Goal: Task Accomplishment & Management: Use online tool/utility

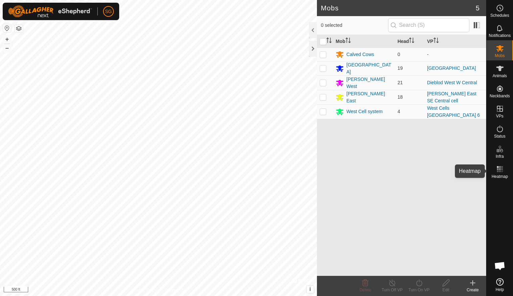
click at [497, 171] on icon at bounding box center [500, 169] width 8 height 8
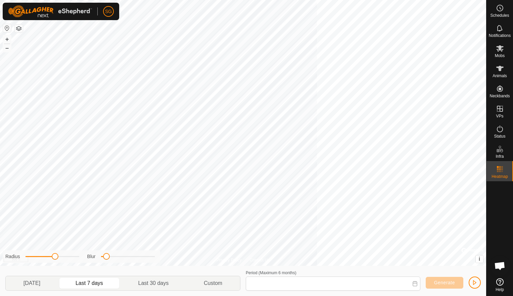
type input "[DATE] - [DATE]"
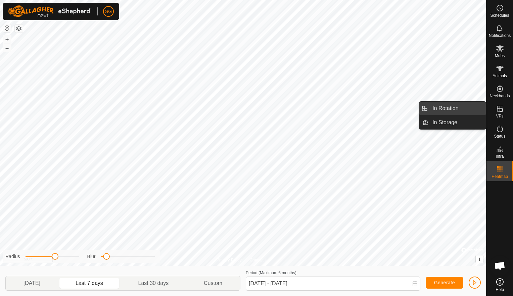
click at [463, 108] on link "In Rotation" at bounding box center [457, 108] width 57 height 13
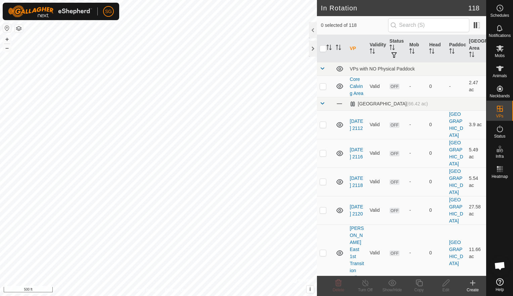
click at [472, 284] on icon at bounding box center [473, 283] width 8 height 8
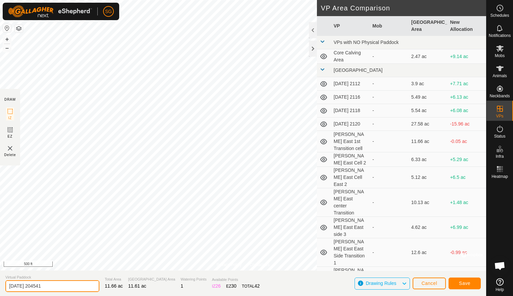
click at [73, 288] on input "[DATE] 204541" at bounding box center [52, 287] width 94 height 12
type input "2"
type input "[PERSON_NAME] West West Side NC Transition"
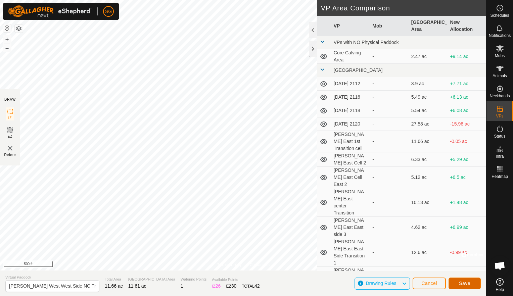
click at [465, 280] on button "Save" at bounding box center [465, 284] width 32 height 12
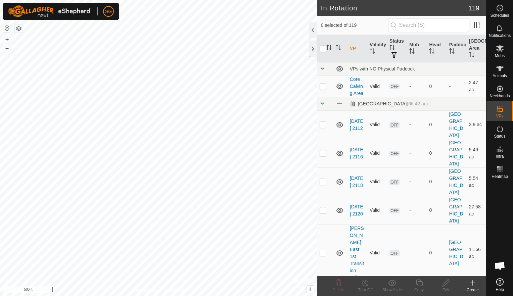
checkbox input "true"
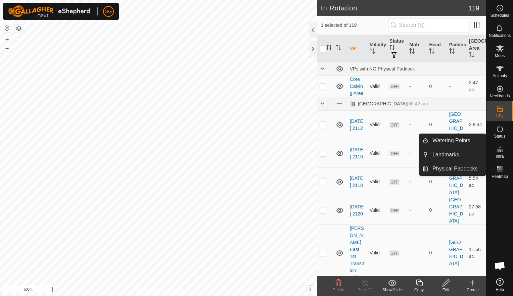
click at [502, 149] on icon at bounding box center [500, 149] width 8 height 8
click at [448, 143] on link "Watering Points" at bounding box center [457, 140] width 57 height 13
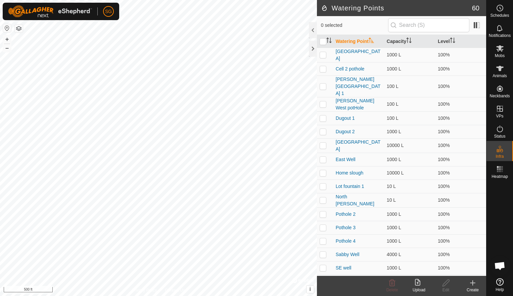
click at [473, 283] on icon at bounding box center [473, 283] width 5 height 0
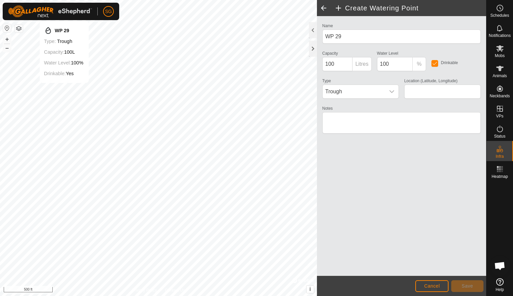
type input "48.635943, -100.222129"
click at [463, 287] on span "Save" at bounding box center [467, 286] width 11 height 5
